Goal: Task Accomplishment & Management: Manage account settings

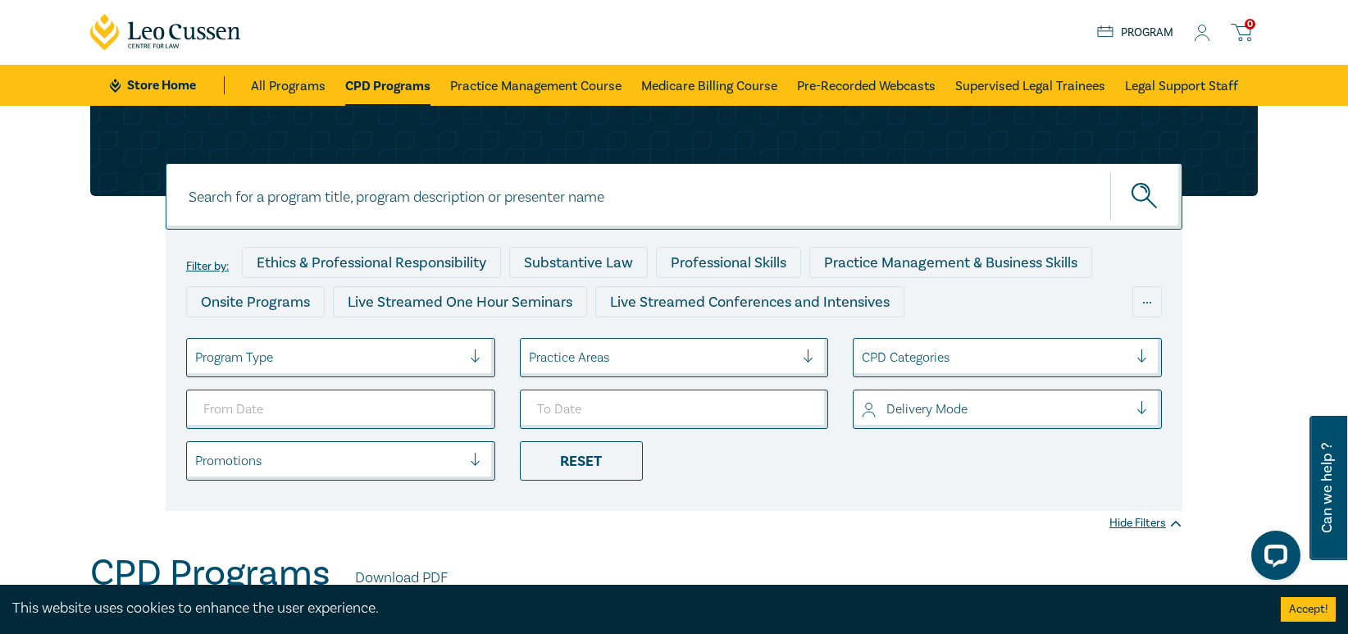
click at [1204, 31] on icon at bounding box center [1202, 33] width 16 height 17
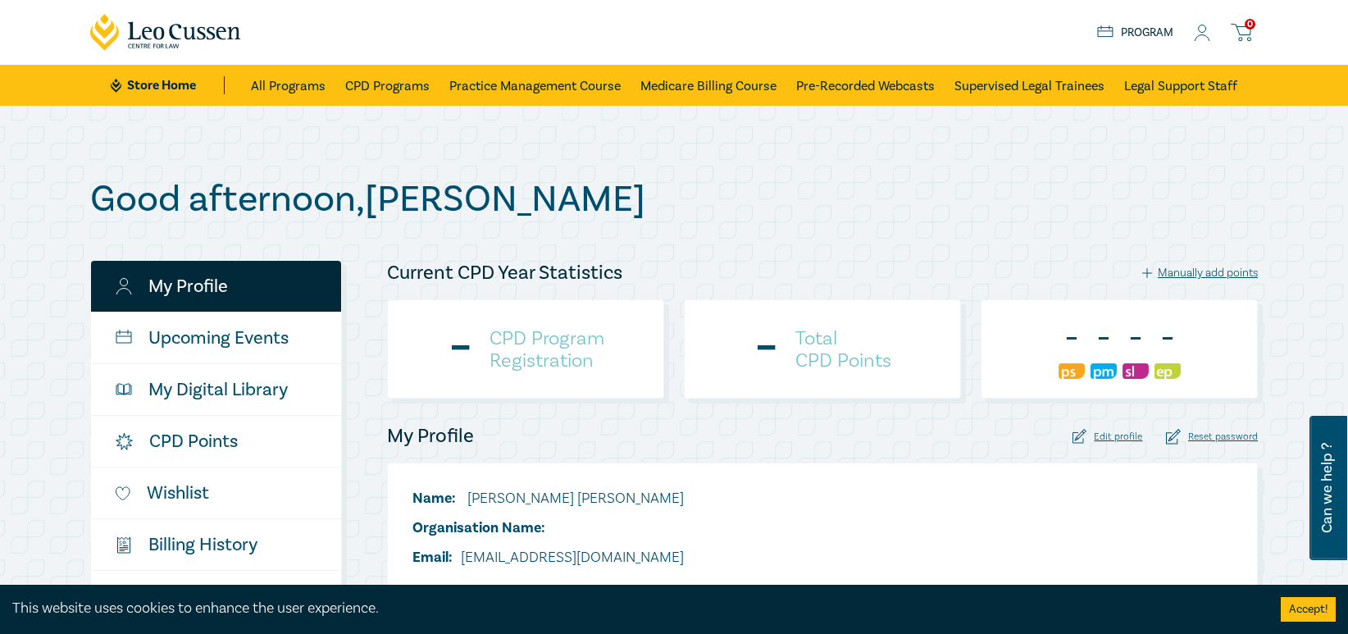
checkbox input "true"
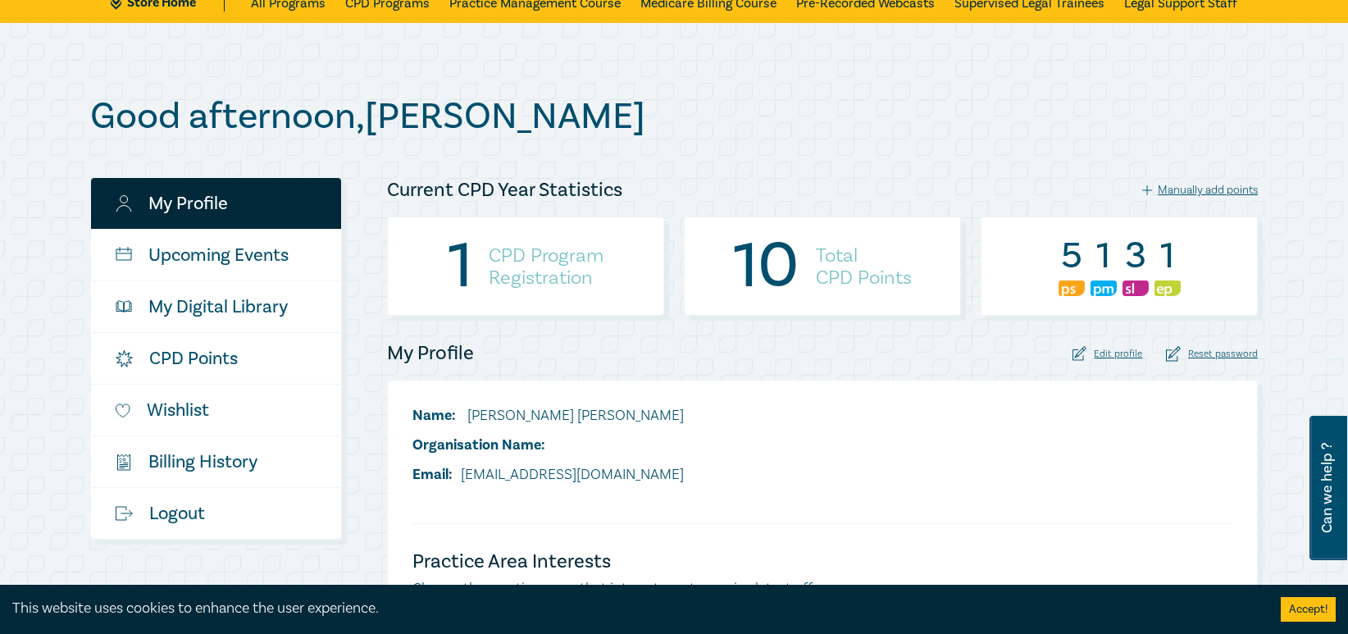
scroll to position [164, 0]
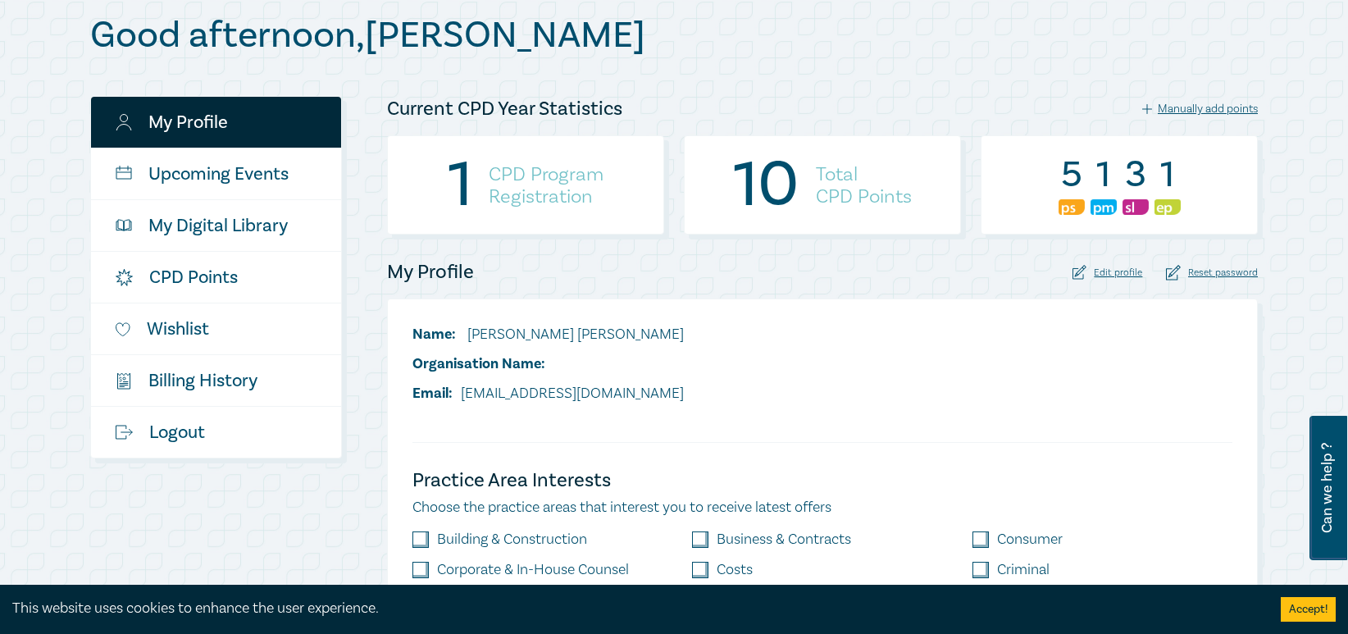
click at [520, 177] on h4 "CPD Program Registration" at bounding box center [546, 185] width 115 height 44
click at [490, 193] on h4 "CPD Program Registration" at bounding box center [546, 185] width 115 height 44
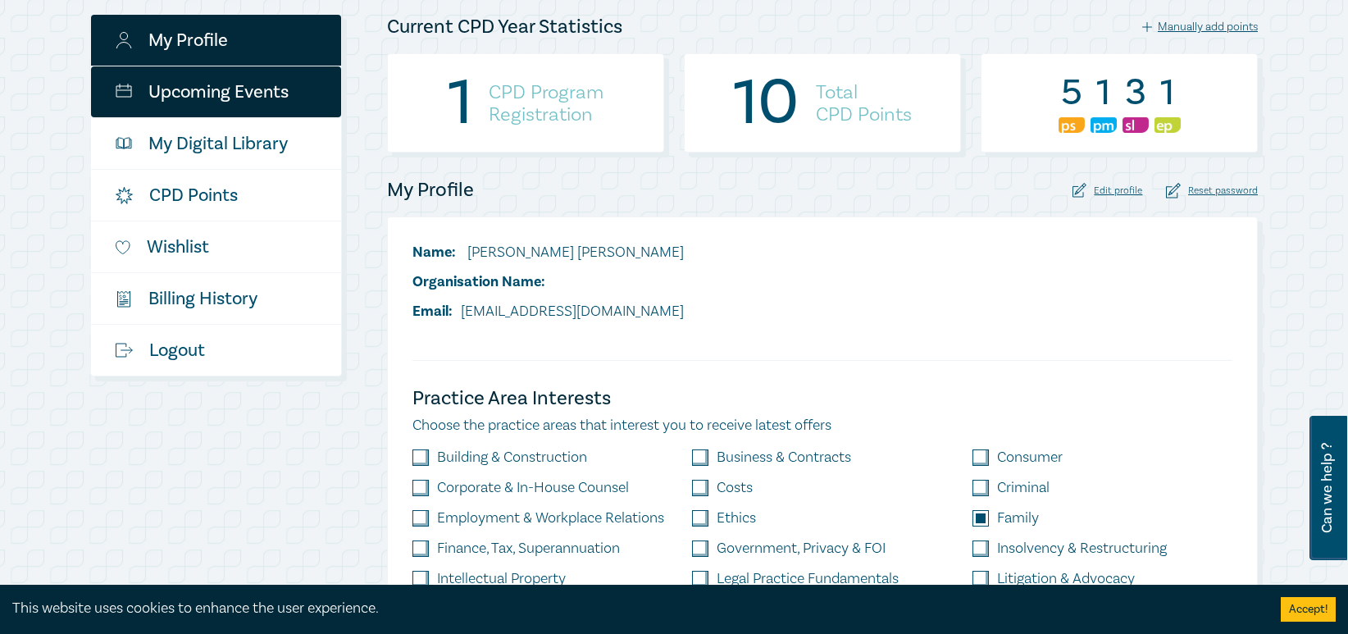
click at [230, 96] on link "Upcoming Events" at bounding box center [216, 91] width 250 height 51
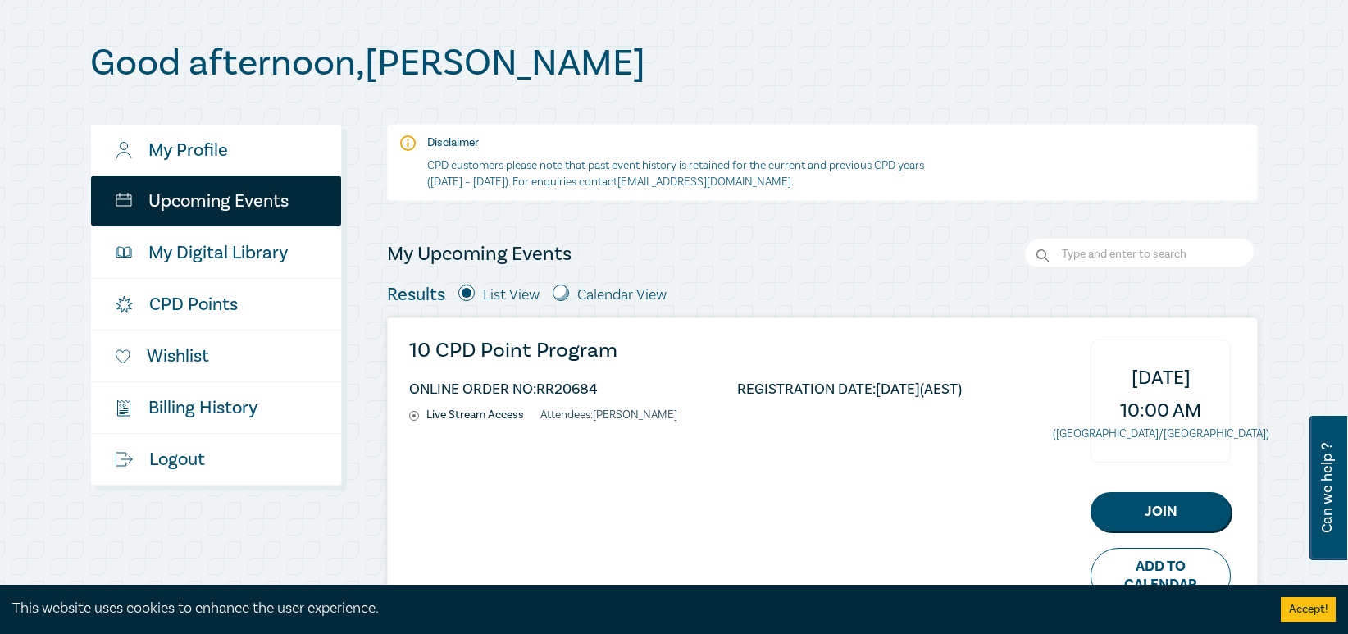
scroll to position [110, 0]
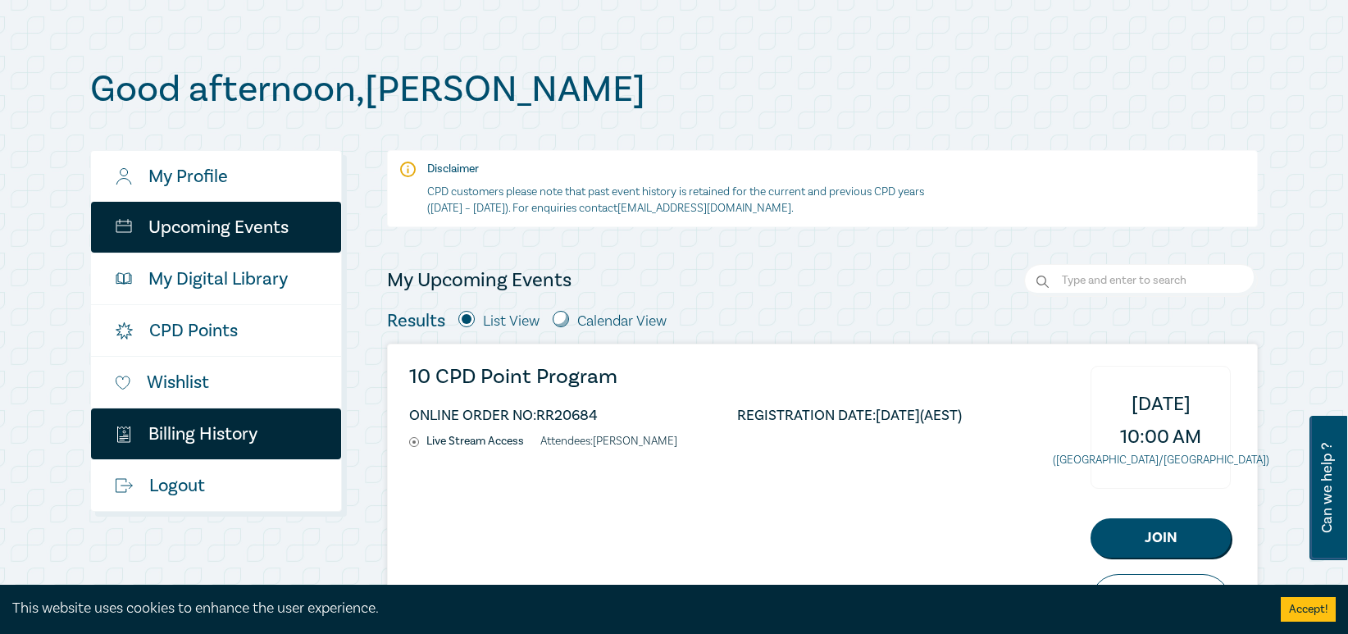
click at [184, 429] on link "$ Billing History" at bounding box center [216, 433] width 250 height 51
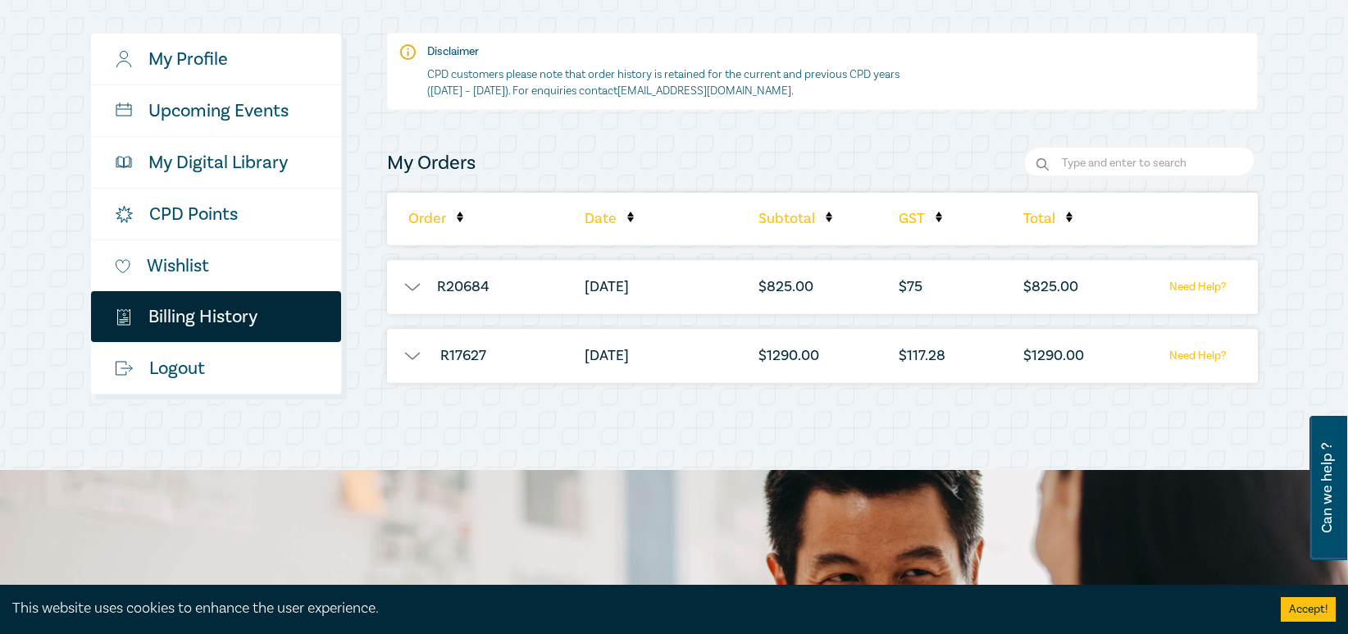
scroll to position [328, 0]
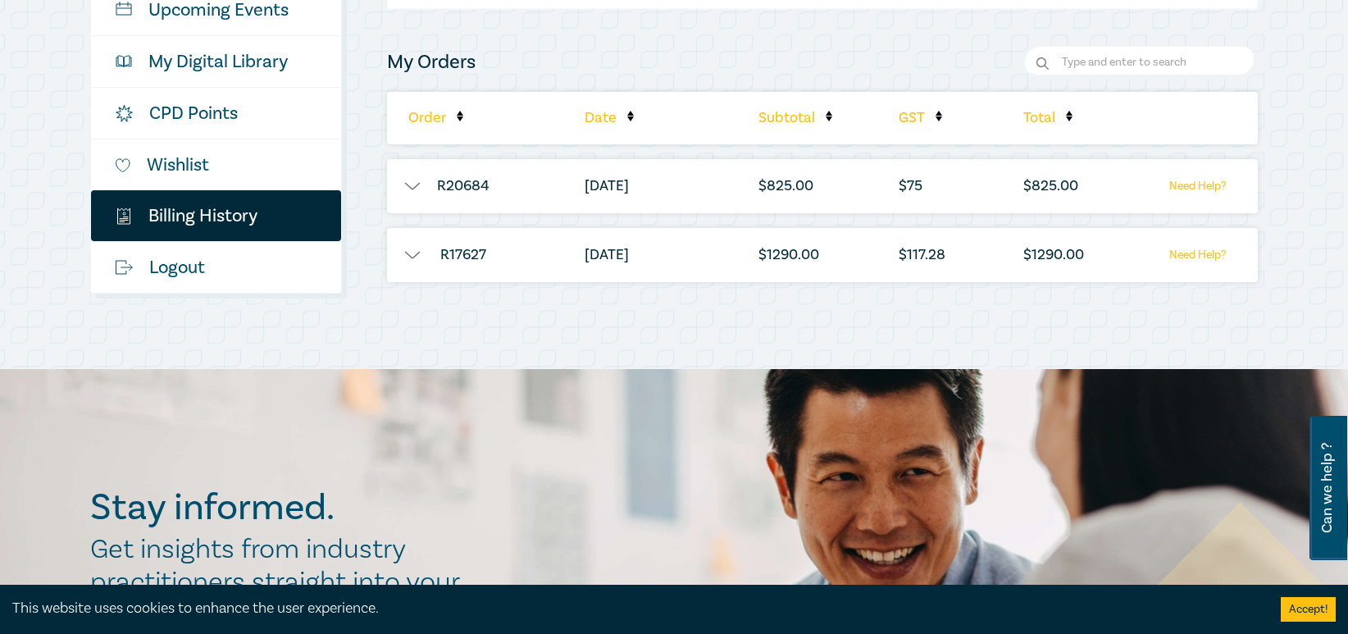
click at [405, 184] on button "button" at bounding box center [411, 186] width 49 height 16
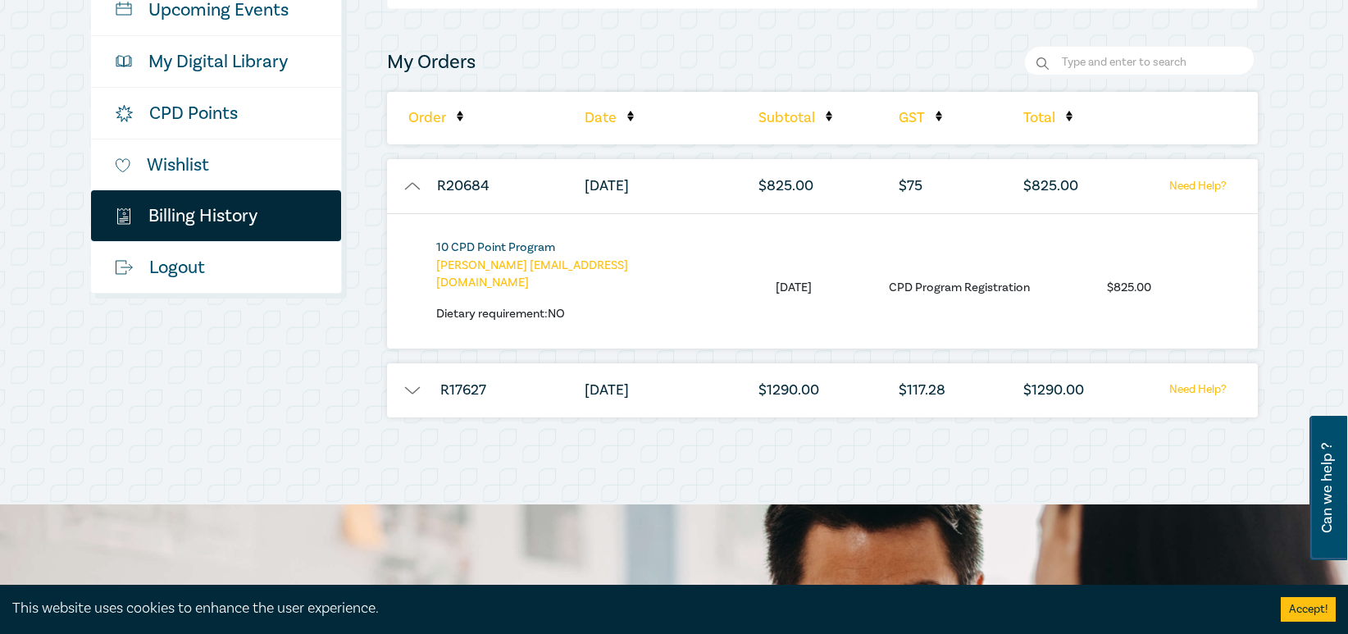
click at [497, 248] on link "10 CPD Point Program" at bounding box center [495, 247] width 119 height 16
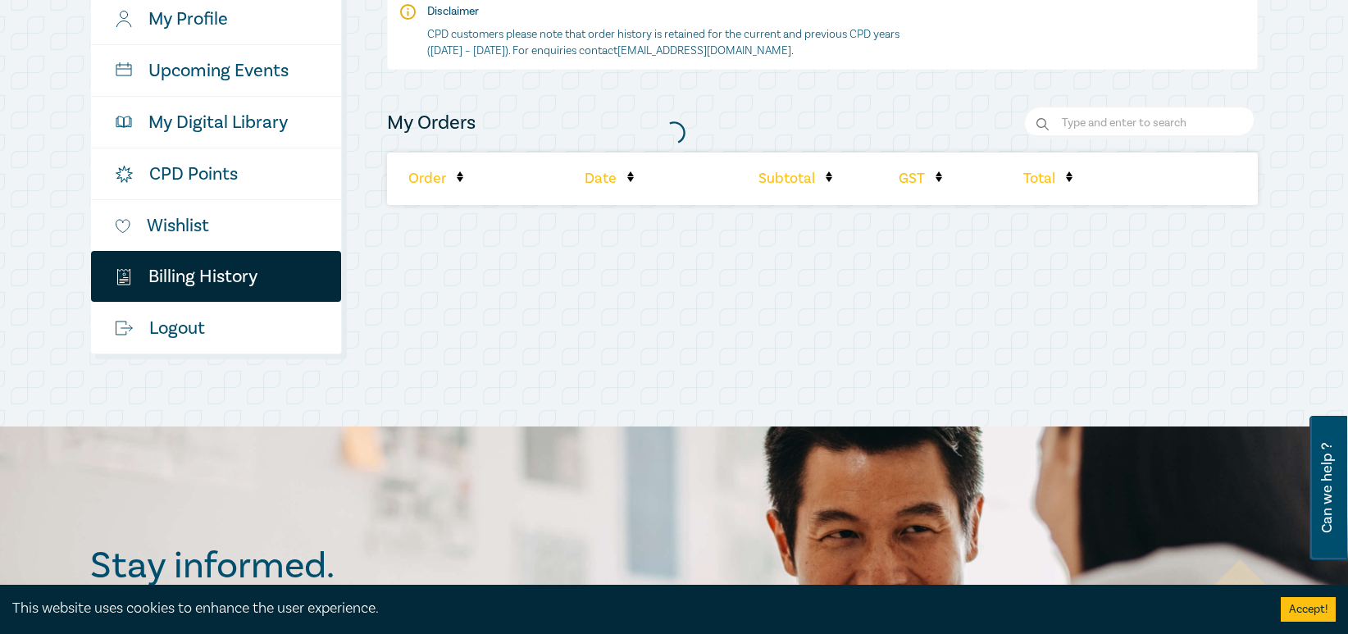
scroll to position [328, 0]
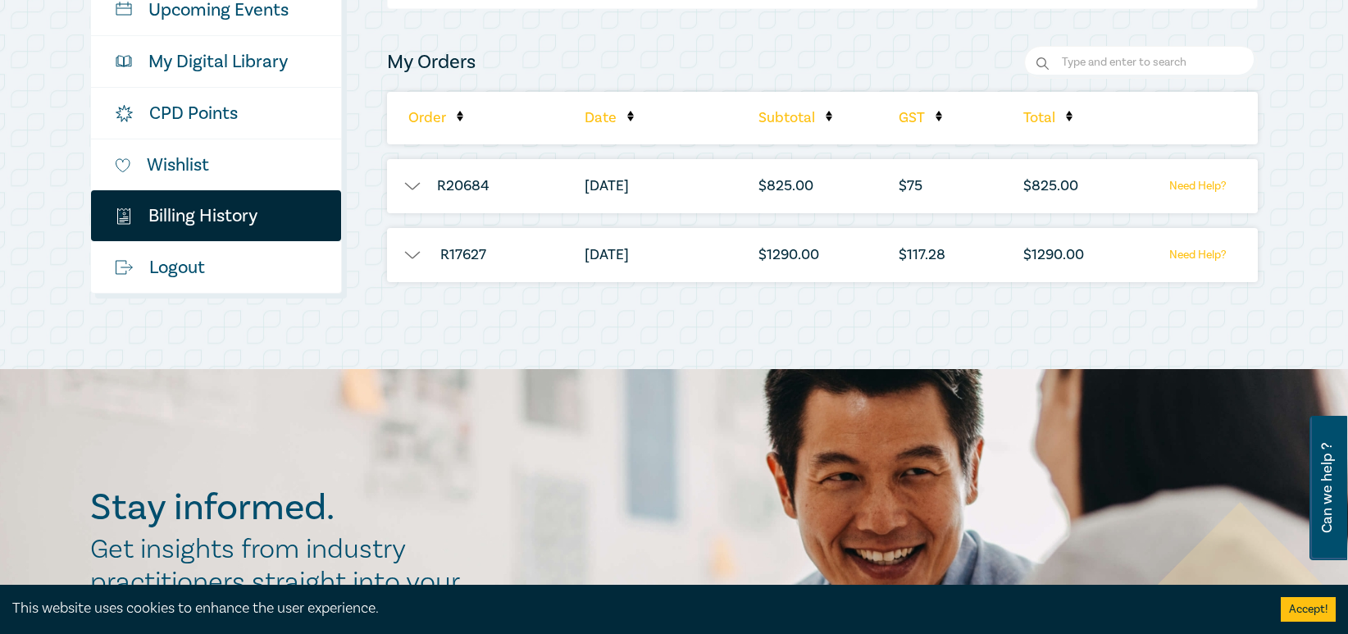
click at [415, 187] on button "button" at bounding box center [411, 186] width 49 height 16
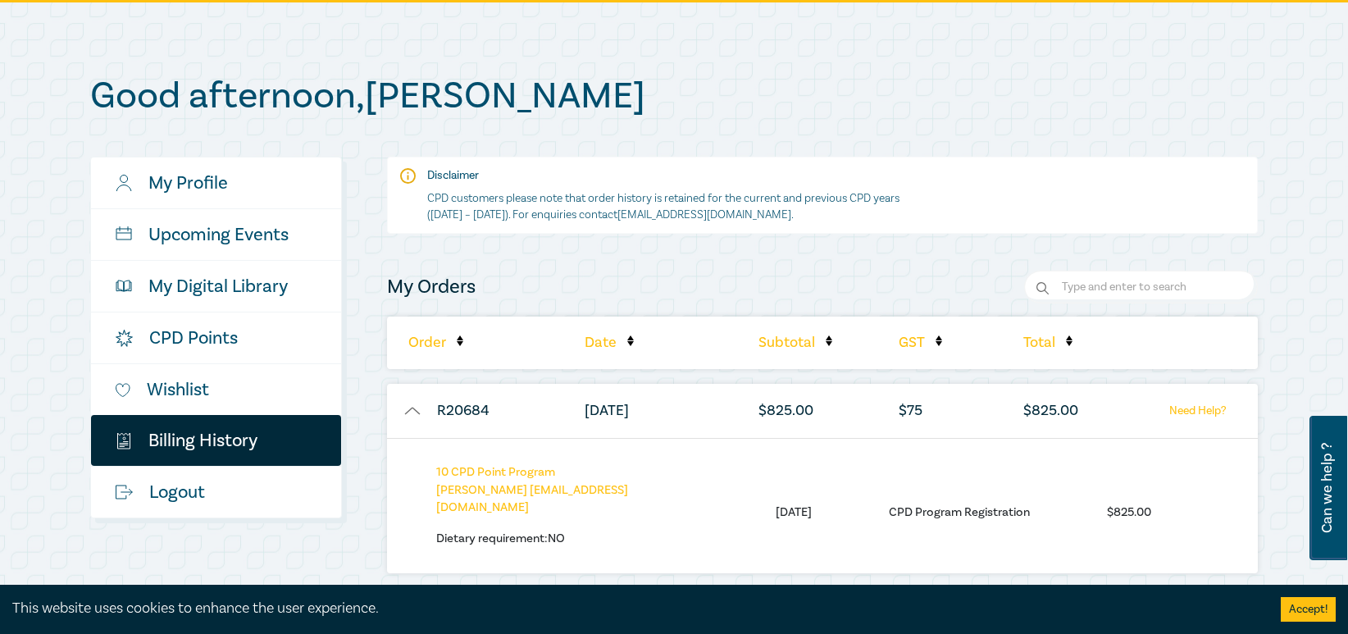
scroll to position [246, 0]
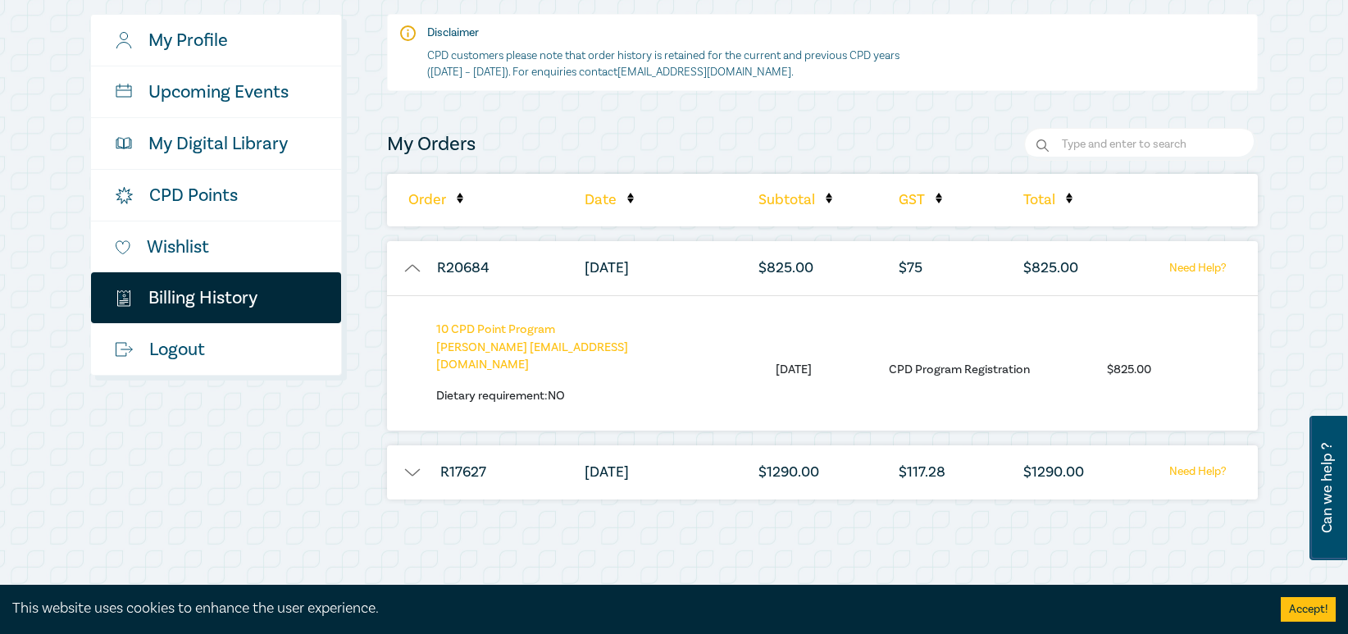
click at [1194, 266] on link "Need Help?" at bounding box center [1198, 268] width 102 height 20
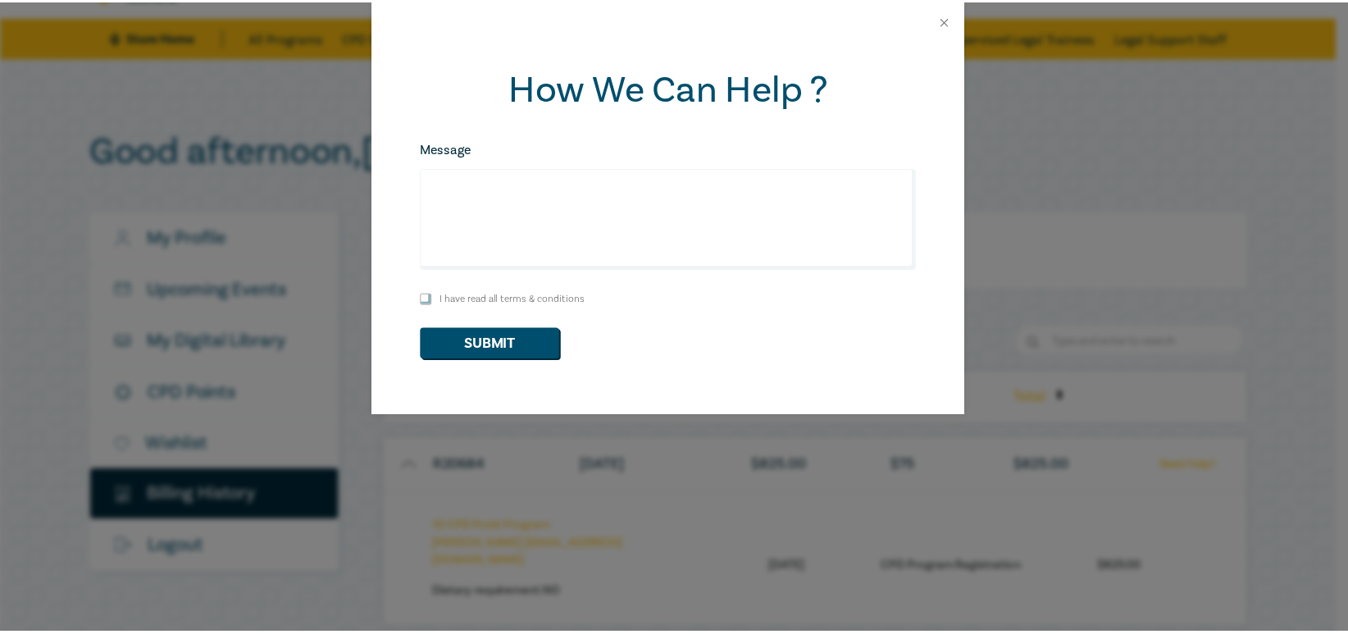
scroll to position [0, 0]
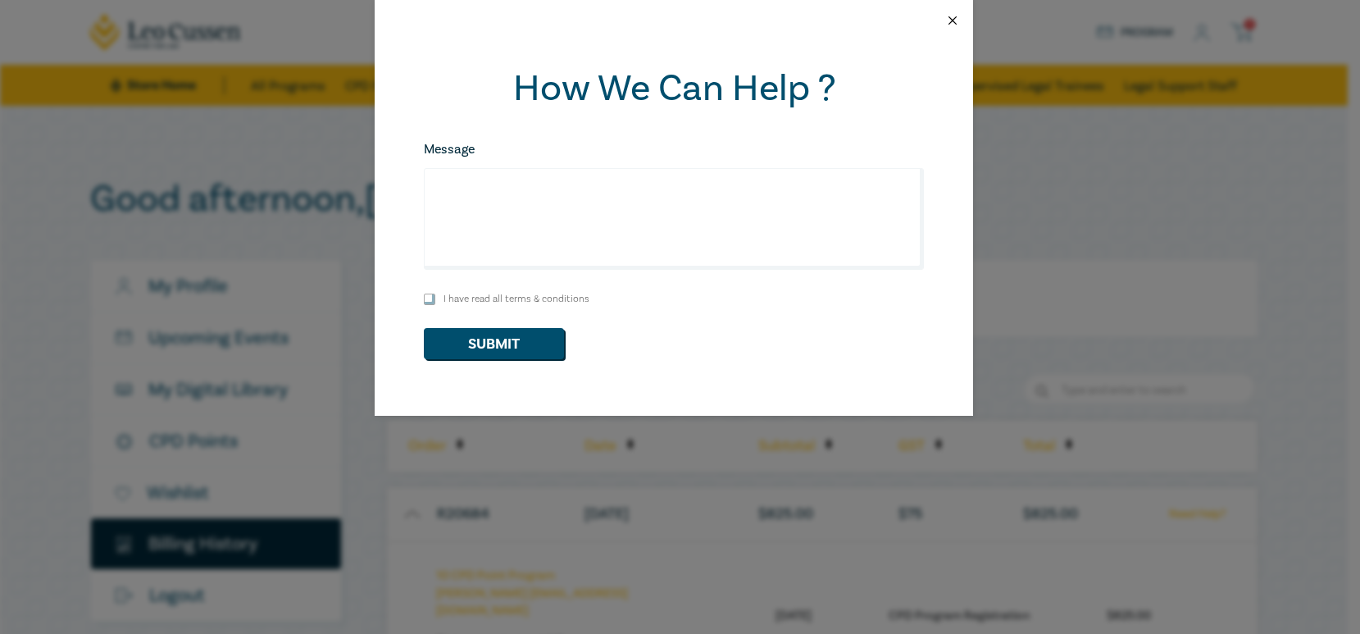
click at [956, 22] on button "Close" at bounding box center [952, 20] width 15 height 15
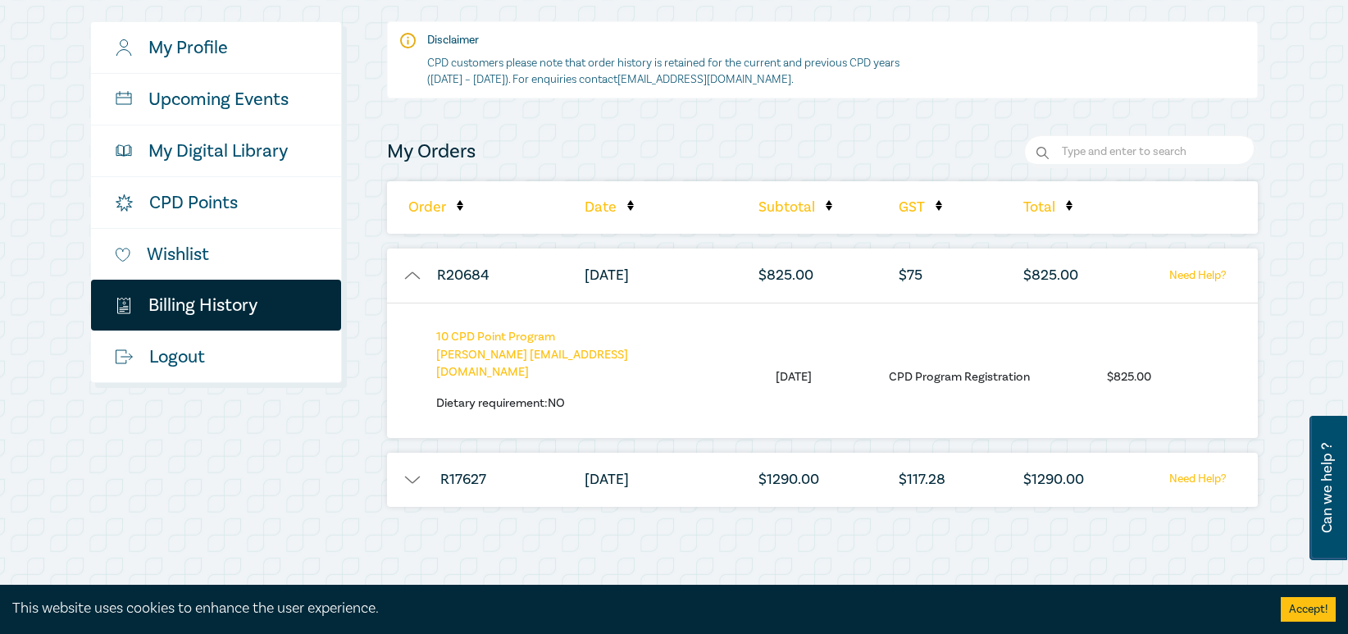
scroll to position [246, 0]
